Goal: Task Accomplishment & Management: Complete application form

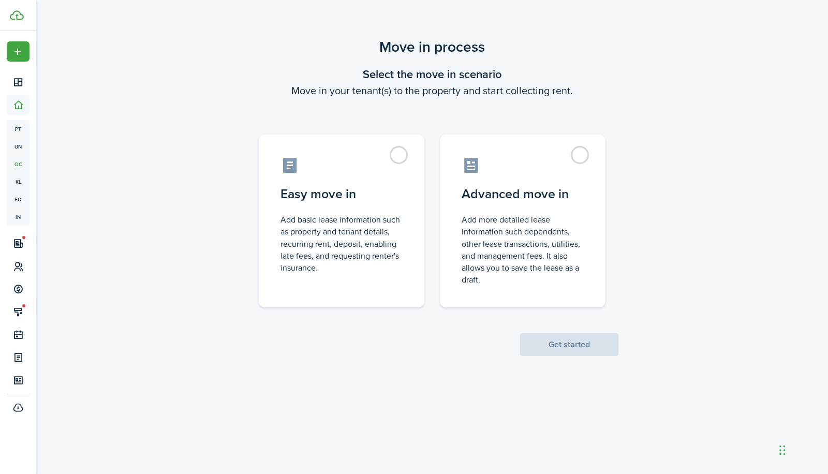
click at [568, 350] on scenario-actions "Get started" at bounding box center [569, 332] width 98 height 49
click at [575, 149] on label "Advanced move in Add more detailed lease information such dependents, other lea…" at bounding box center [523, 218] width 166 height 173
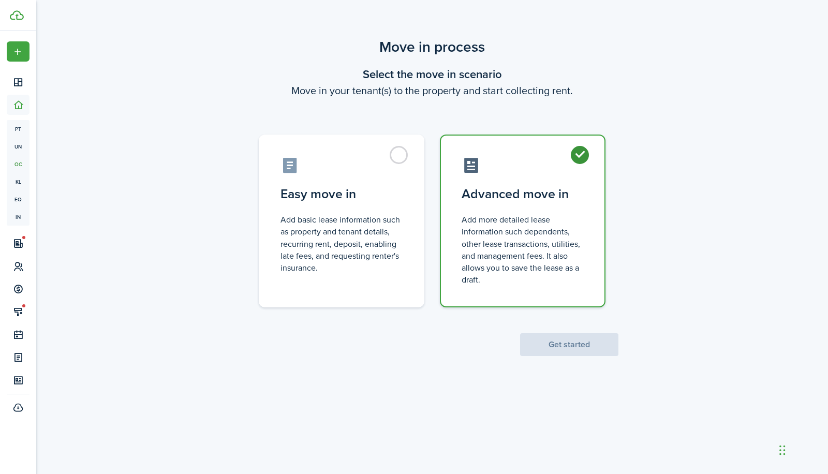
radio input "true"
click at [569, 347] on button "Get started" at bounding box center [569, 344] width 98 height 23
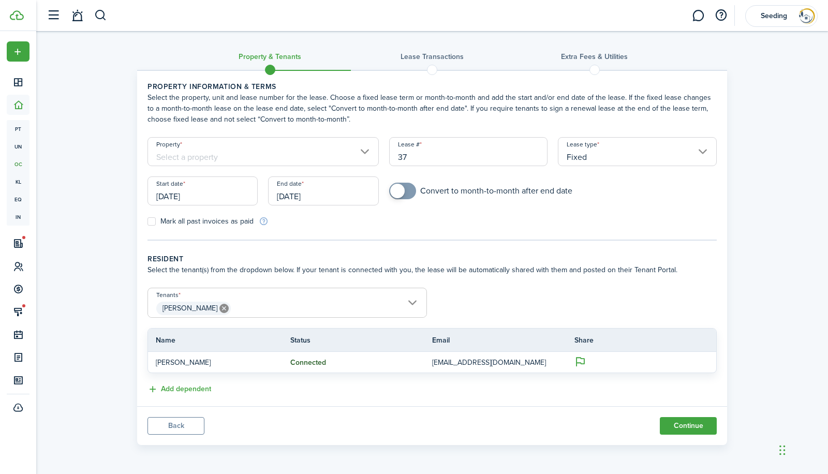
click at [222, 149] on input "Property" at bounding box center [263, 151] width 231 height 29
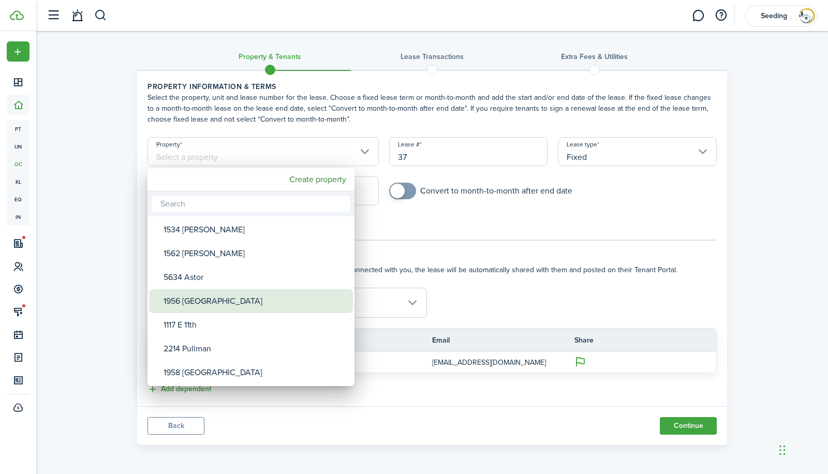
click at [204, 303] on div "1956 [GEOGRAPHIC_DATA]" at bounding box center [255, 301] width 183 height 24
type input "1956 [GEOGRAPHIC_DATA]"
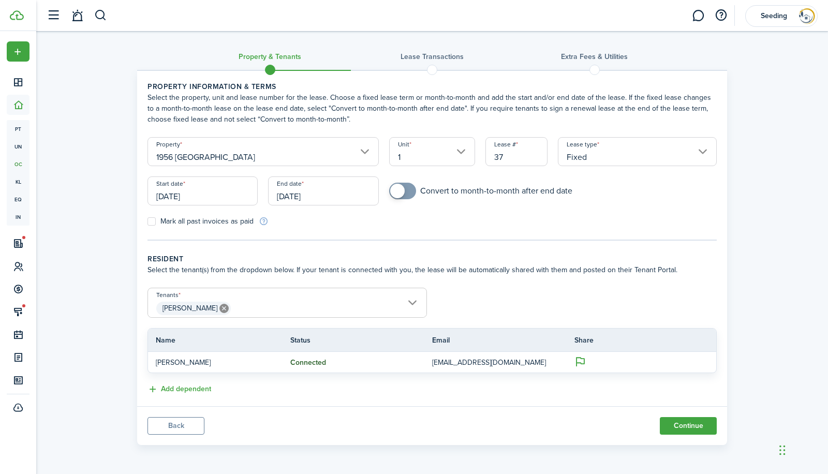
click at [224, 199] on input "[DATE]" at bounding box center [203, 191] width 110 height 29
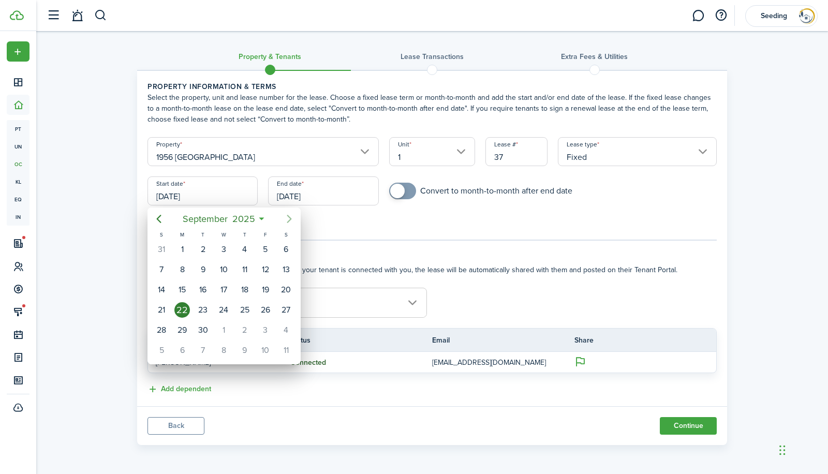
click at [288, 219] on icon "Next page" at bounding box center [289, 219] width 12 height 12
click at [292, 220] on icon "Next page" at bounding box center [289, 219] width 12 height 12
click at [285, 247] on div "1" at bounding box center [287, 250] width 16 height 16
type input "[DATE]"
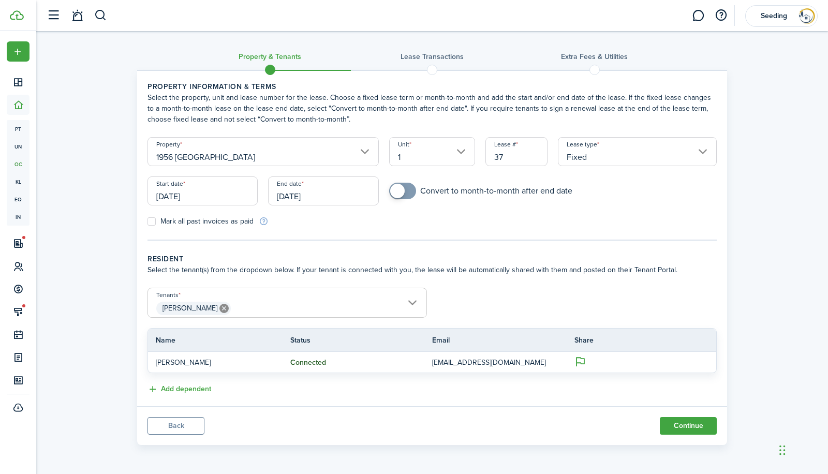
click at [350, 194] on input "[DATE]" at bounding box center [323, 191] width 110 height 29
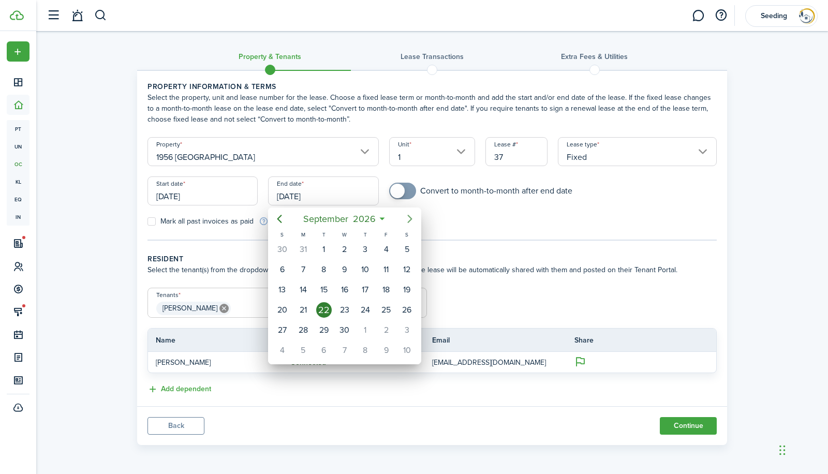
click at [411, 216] on icon "Next page" at bounding box center [410, 219] width 12 height 12
click at [405, 327] on div "31" at bounding box center [407, 331] width 16 height 16
type input "[DATE]"
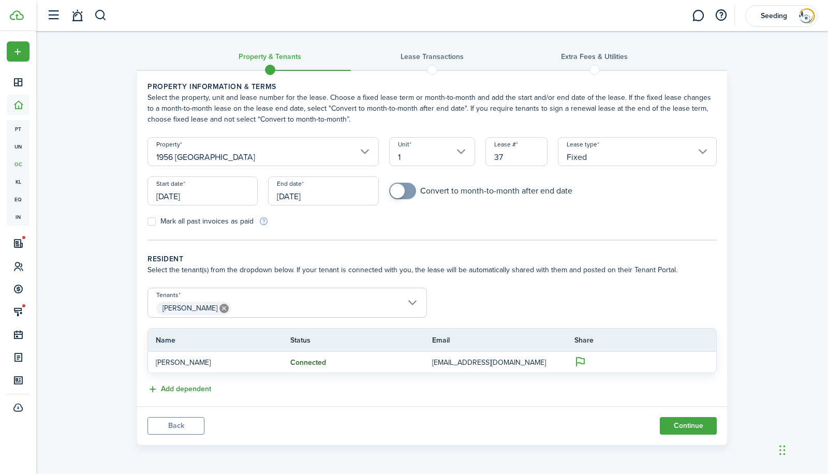
click at [176, 387] on button "Add dependent" at bounding box center [180, 390] width 64 height 12
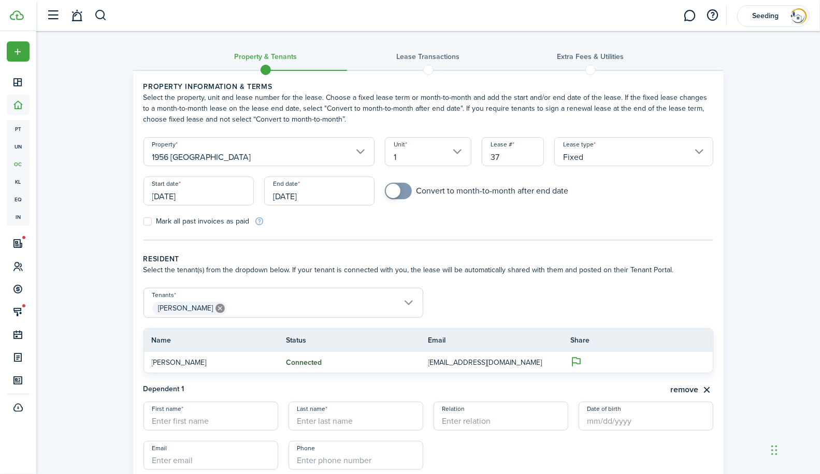
scroll to position [105, 0]
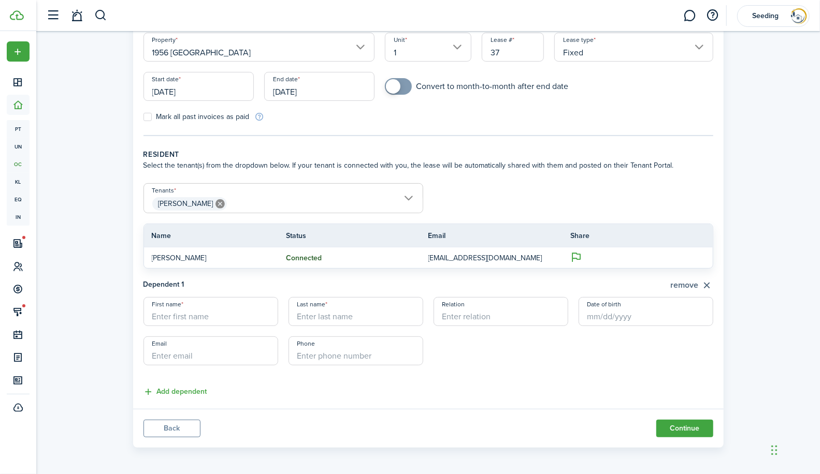
click at [708, 284] on button "remove" at bounding box center [691, 285] width 42 height 13
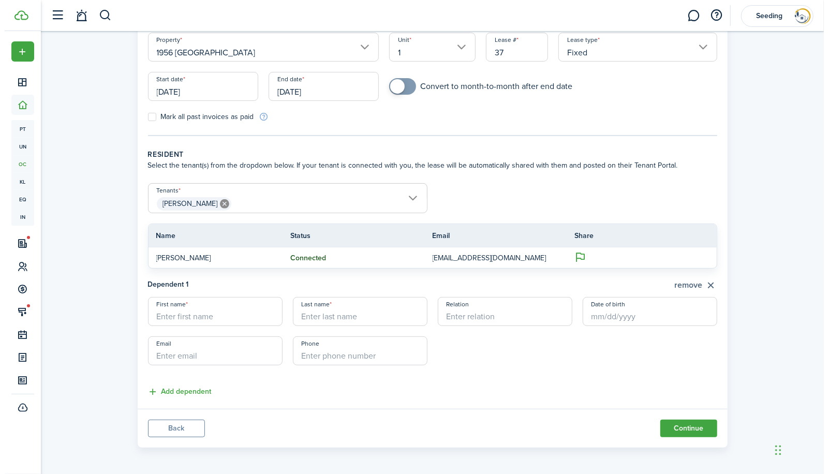
scroll to position [0, 0]
